Goal: Task Accomplishment & Management: Use online tool/utility

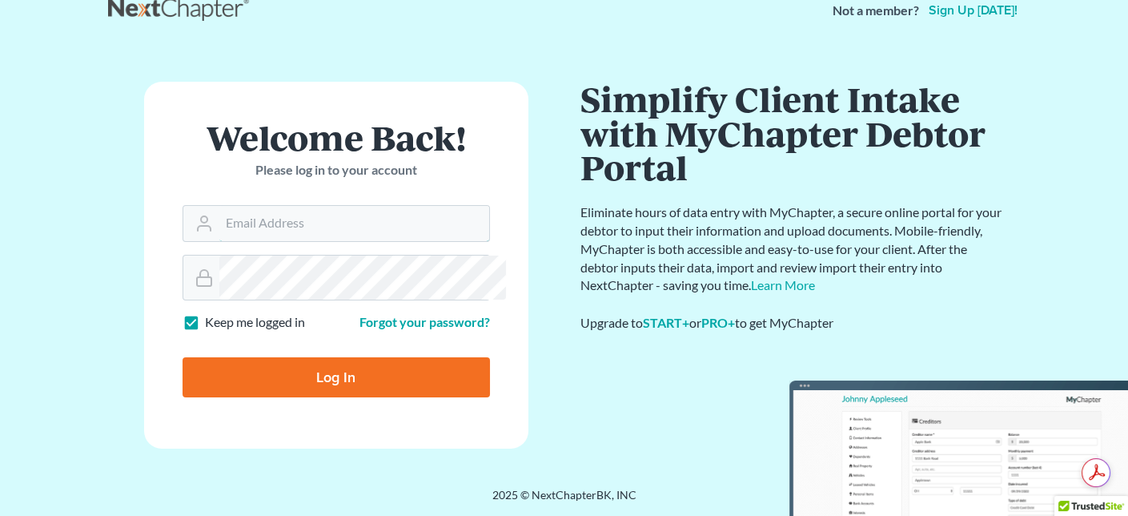
type input "[PERSON_NAME][EMAIL_ADDRESS][DOMAIN_NAME]"
click at [323, 397] on input "Log In" at bounding box center [336, 377] width 307 height 40
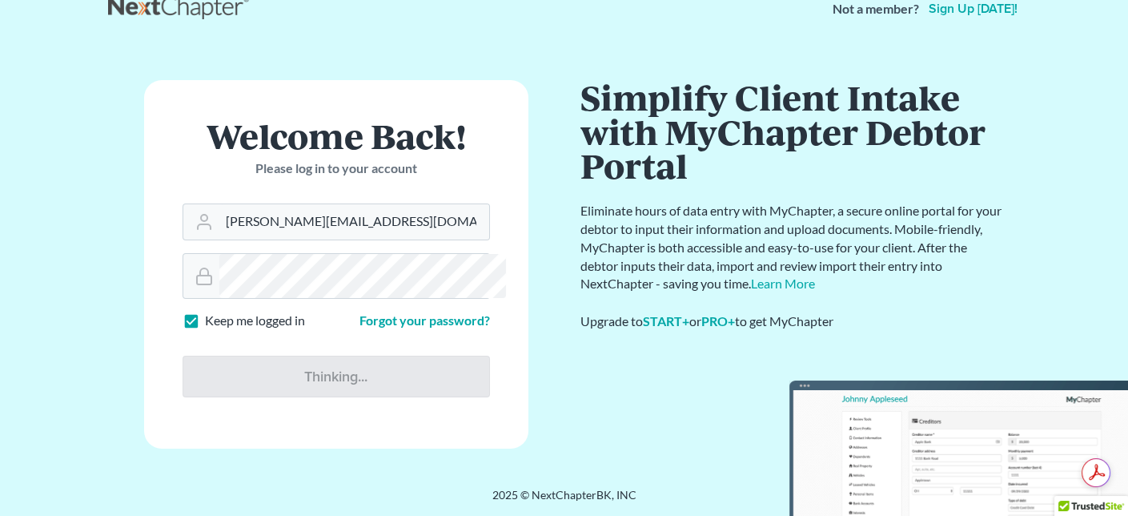
type input "Thinking..."
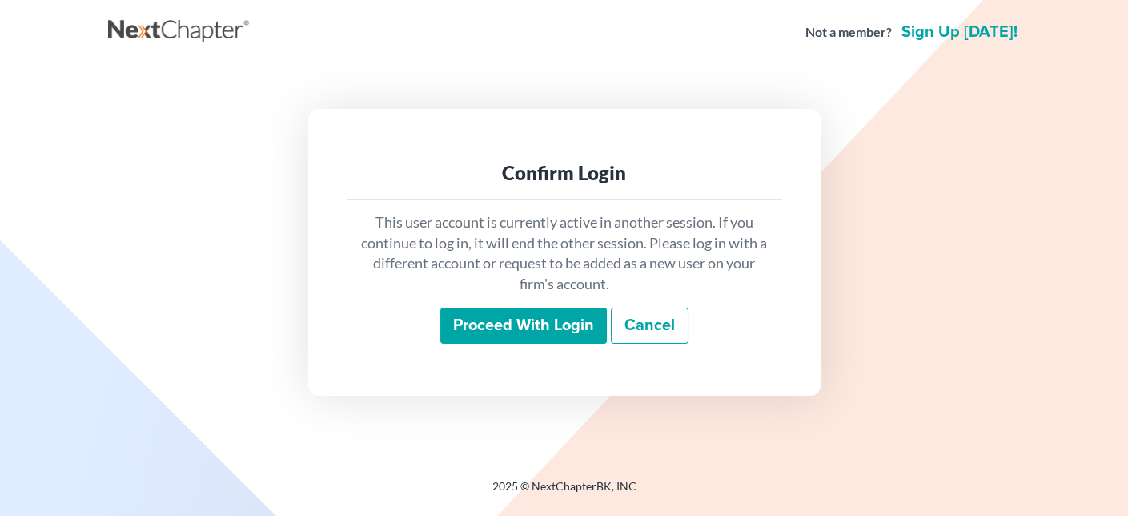
click at [545, 344] on input "Proceed with login" at bounding box center [523, 325] width 167 height 37
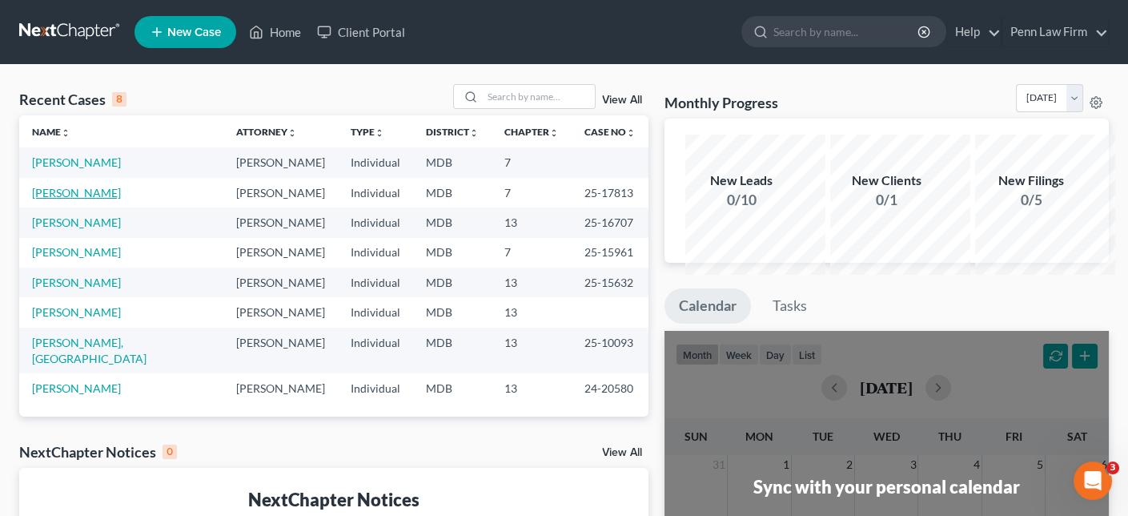
click at [93, 199] on link "Jones, Phyllis" at bounding box center [76, 193] width 89 height 14
